Goal: Check status: Check status

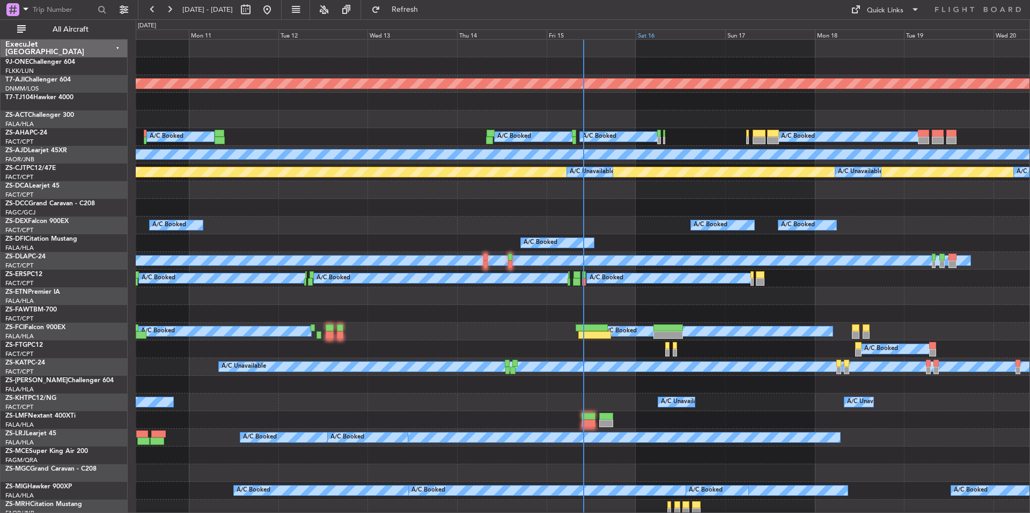
click at [693, 35] on div "Sat 16" at bounding box center [681, 35] width 90 height 10
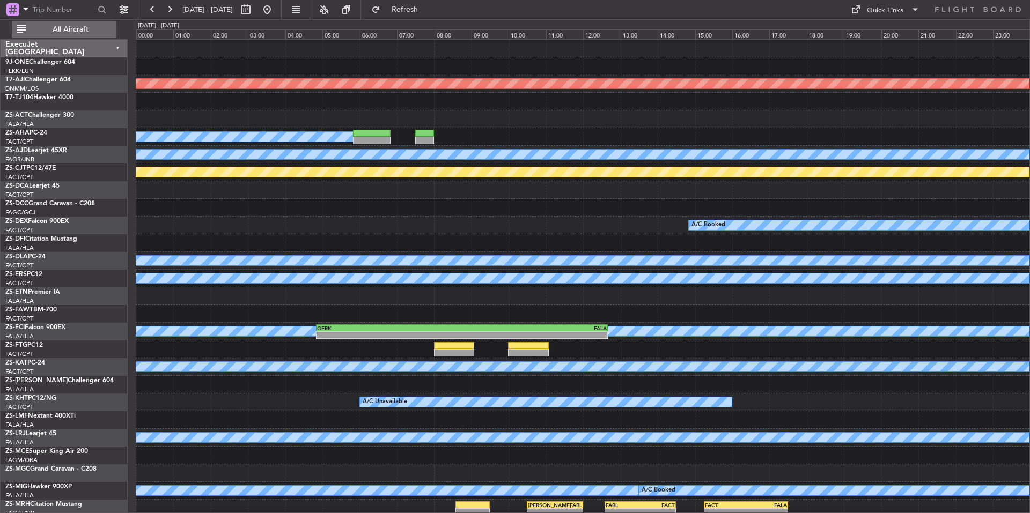
click at [96, 31] on span "All Aircraft" at bounding box center [70, 30] width 85 height 8
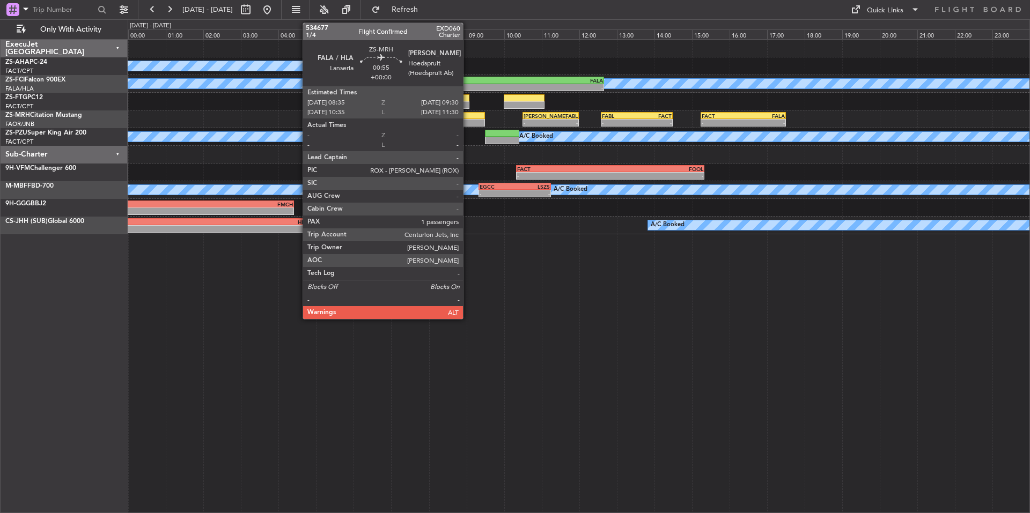
click at [468, 117] on div at bounding box center [467, 116] width 35 height 8
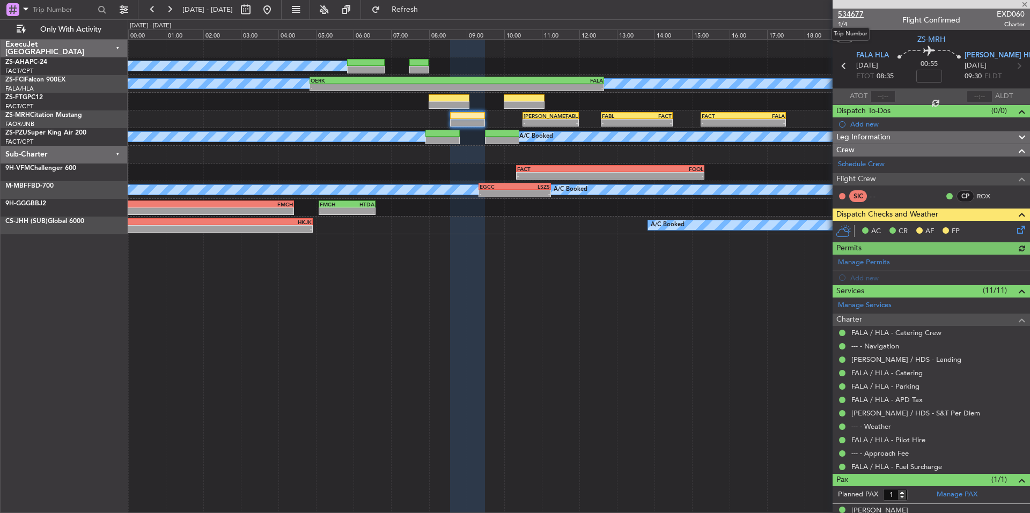
click at [853, 10] on span "534677" at bounding box center [851, 14] width 26 height 11
click at [168, 8] on button at bounding box center [169, 9] width 17 height 17
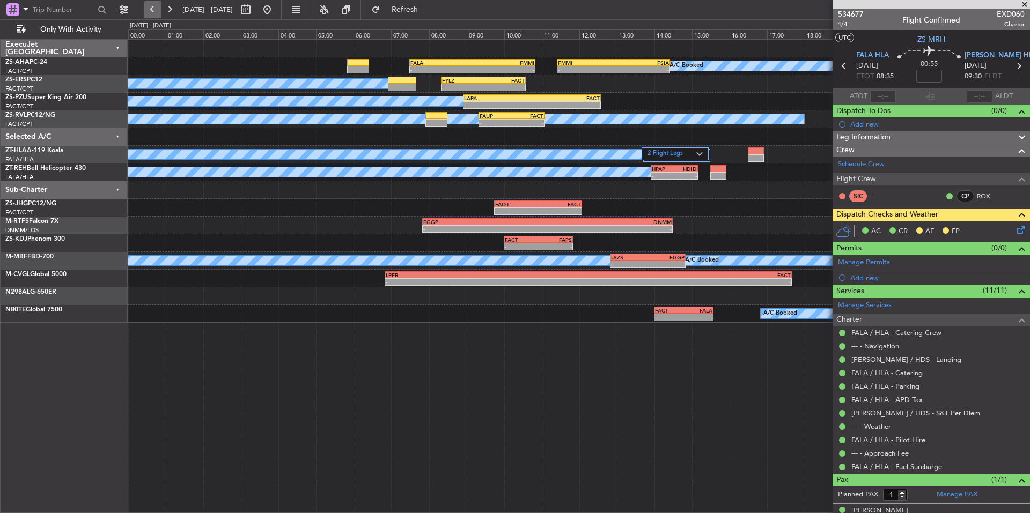
click at [146, 10] on button at bounding box center [152, 9] width 17 height 17
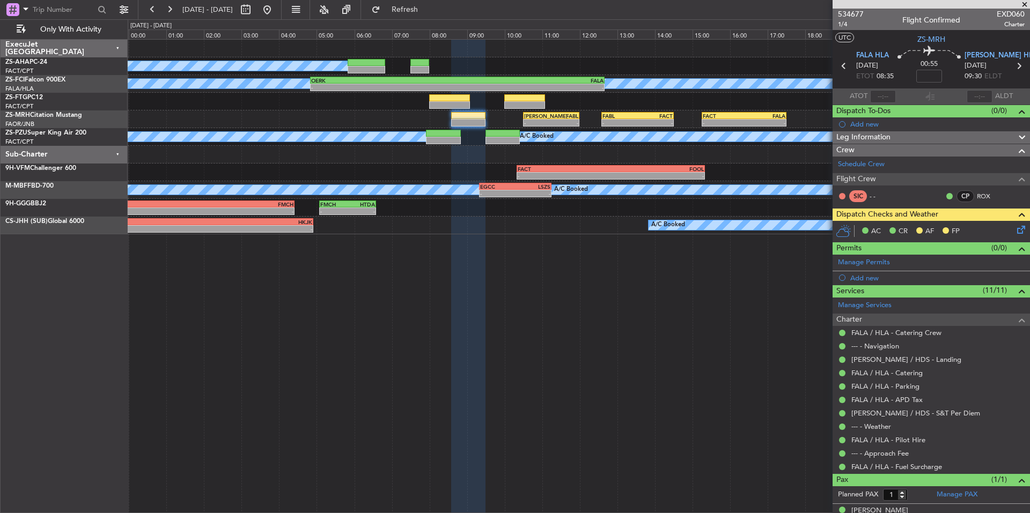
click at [1026, 2] on span at bounding box center [1024, 5] width 11 height 10
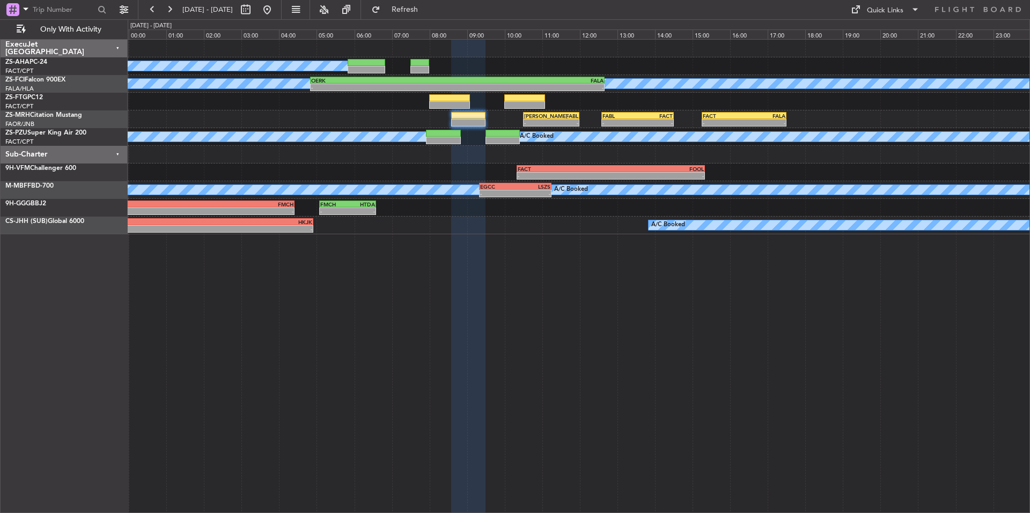
type input "0"
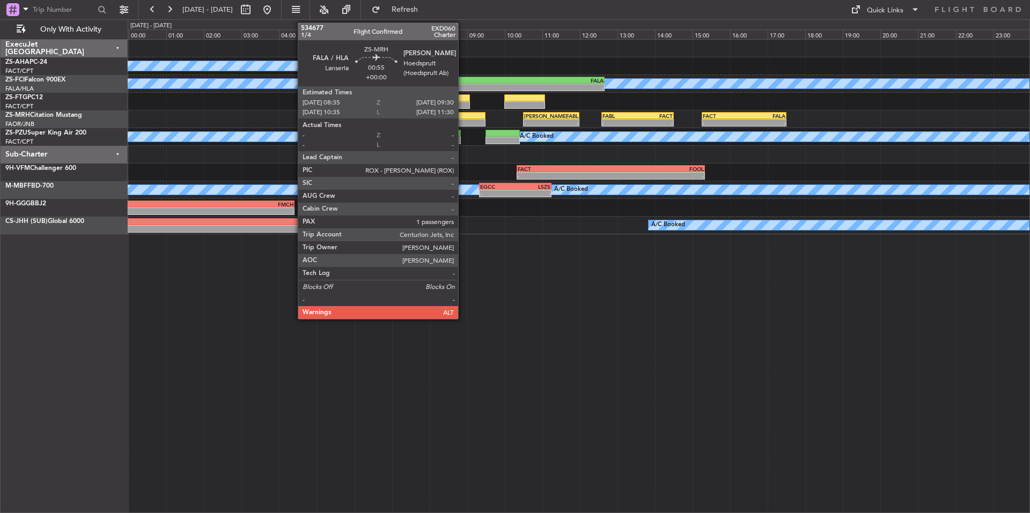
click at [463, 120] on div at bounding box center [468, 123] width 35 height 8
click at [467, 116] on div at bounding box center [468, 116] width 35 height 8
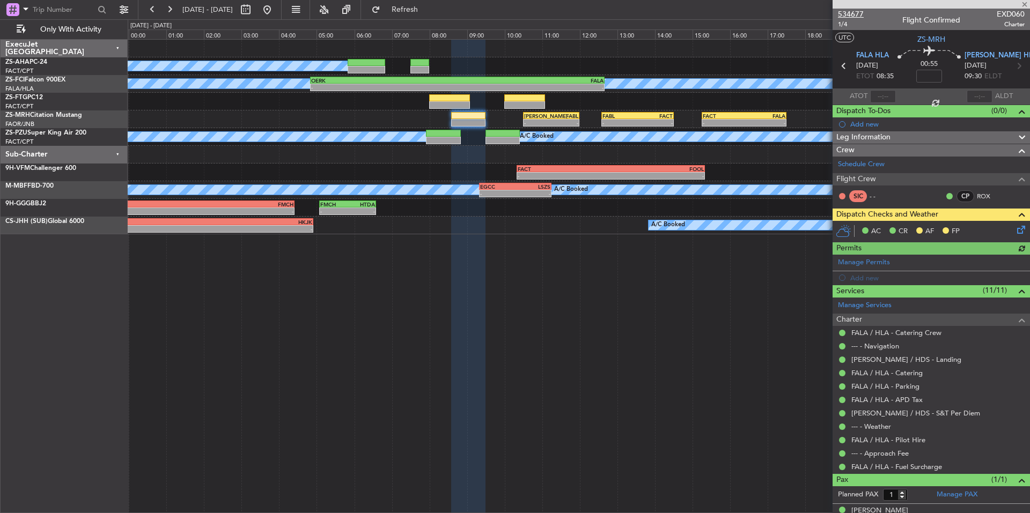
click at [858, 13] on span "534677" at bounding box center [851, 14] width 26 height 11
